Goal: Transaction & Acquisition: Purchase product/service

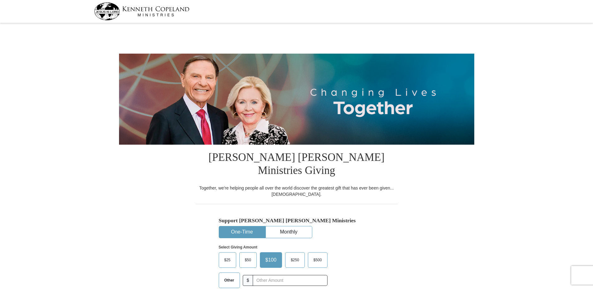
select select "GA"
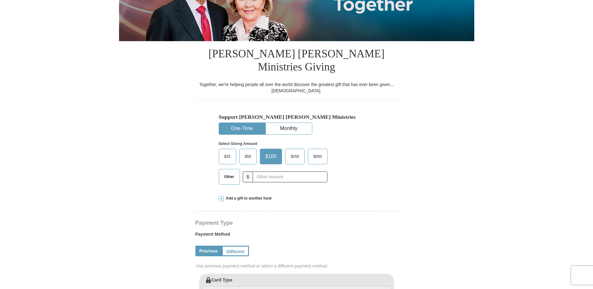
scroll to position [105, 0]
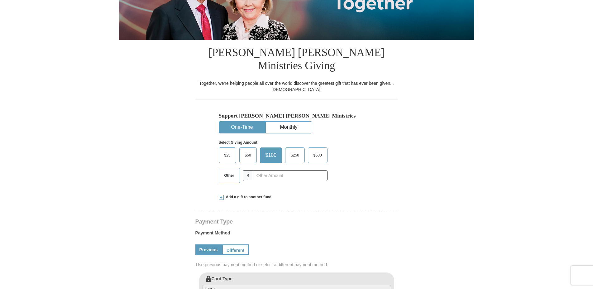
click at [235, 171] on span "Other" at bounding box center [229, 175] width 16 height 9
click at [0, 0] on input "Other" at bounding box center [0, 0] width 0 height 0
click at [264, 170] on input "text" at bounding box center [289, 175] width 69 height 11
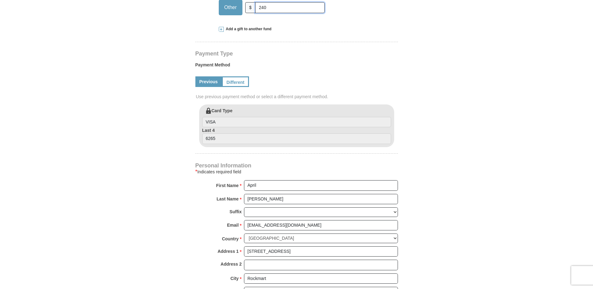
scroll to position [292, 0]
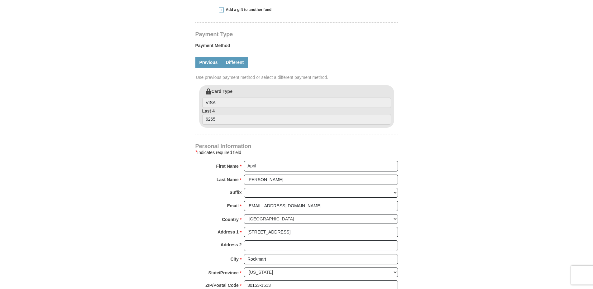
type input "240"
click at [238, 57] on link "Different" at bounding box center [235, 62] width 26 height 11
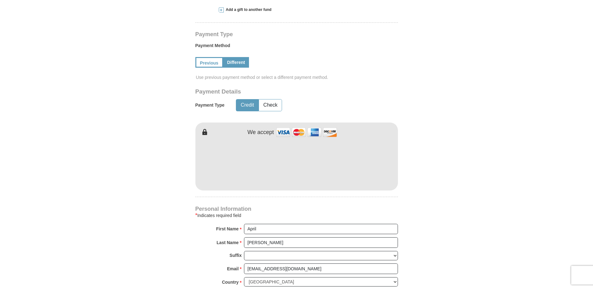
drag, startPoint x: 238, startPoint y: 49, endPoint x: 257, endPoint y: 108, distance: 61.9
click at [257, 108] on div "Payment Type Payment Method Previous Different Use previous payment method or s…" at bounding box center [296, 111] width 203 height 159
click at [356, 189] on div "Kenneth Copeland Ministries Giving Together, we're helping people all over the …" at bounding box center [296, 169] width 203 height 632
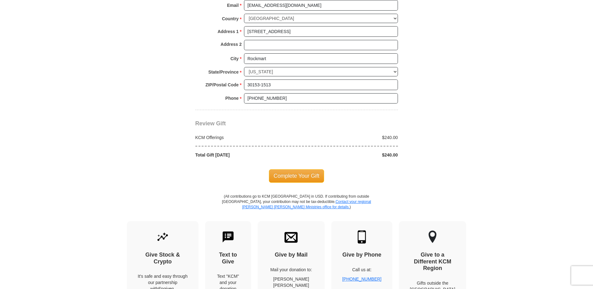
scroll to position [557, 0]
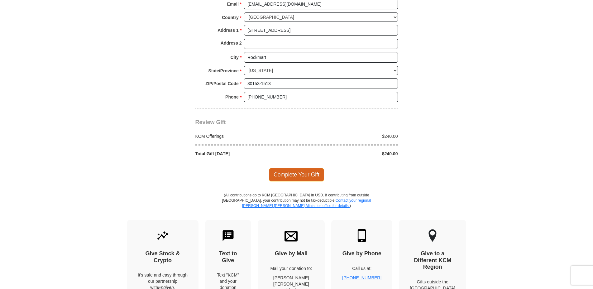
click at [314, 168] on span "Complete Your Gift" at bounding box center [296, 174] width 55 height 13
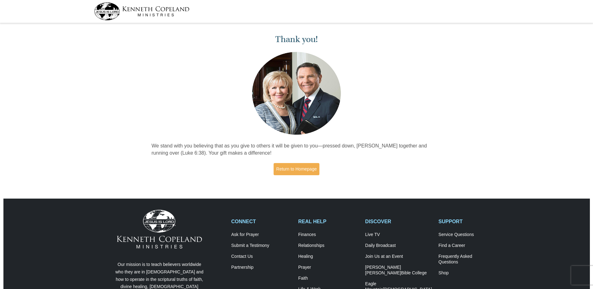
click at [154, 9] on img at bounding box center [141, 11] width 95 height 18
